Goal: Register for event/course

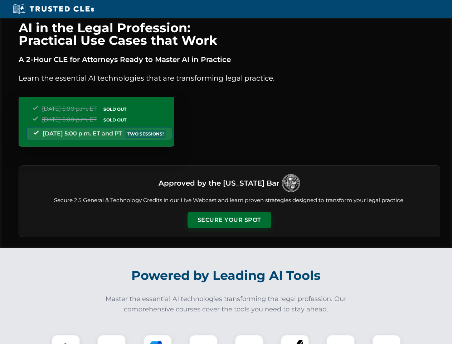
click at [229, 220] on button "Secure Your Spot" at bounding box center [230, 220] width 84 height 16
click at [66, 339] on img at bounding box center [66, 348] width 21 height 21
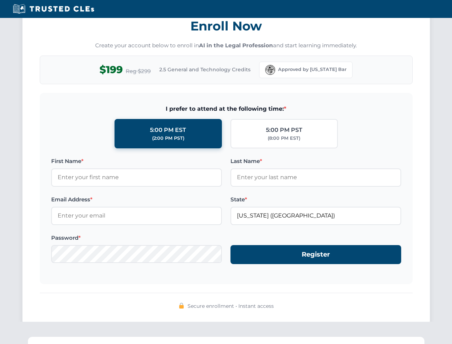
scroll to position [703, 0]
